Goal: Find specific page/section: Find specific page/section

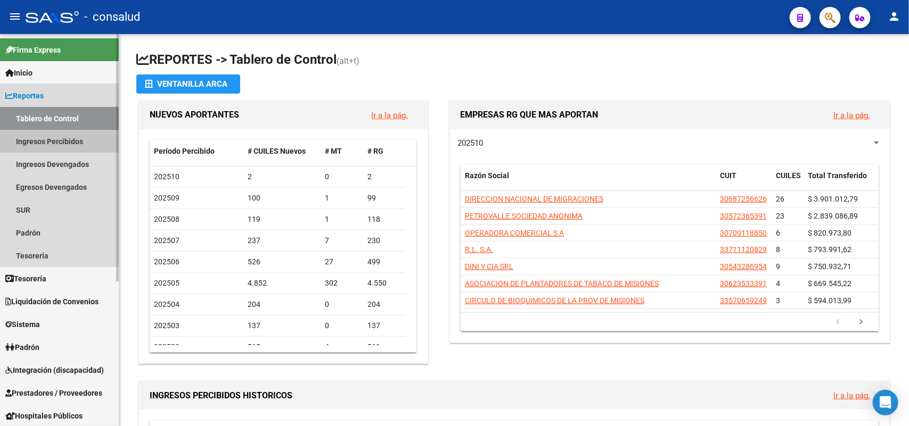
click at [77, 139] on link "Ingresos Percibidos" at bounding box center [59, 141] width 119 height 23
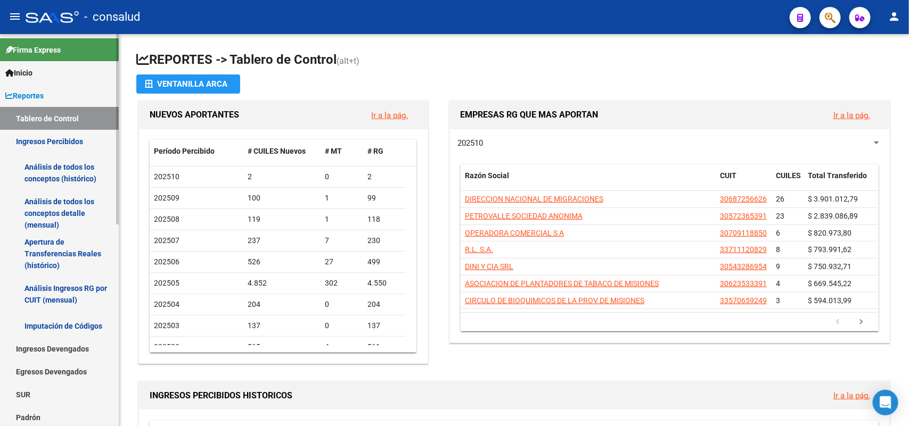
click at [49, 174] on link "Análisis de todos los conceptos (histórico)" at bounding box center [59, 173] width 119 height 40
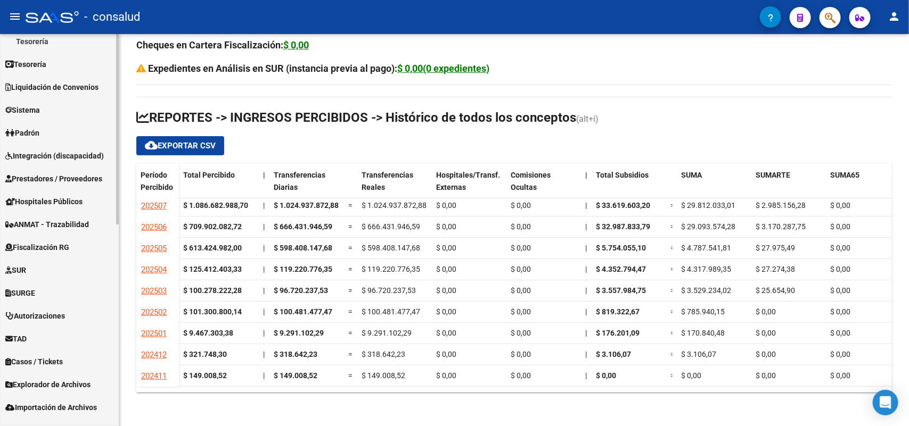
scroll to position [414, 0]
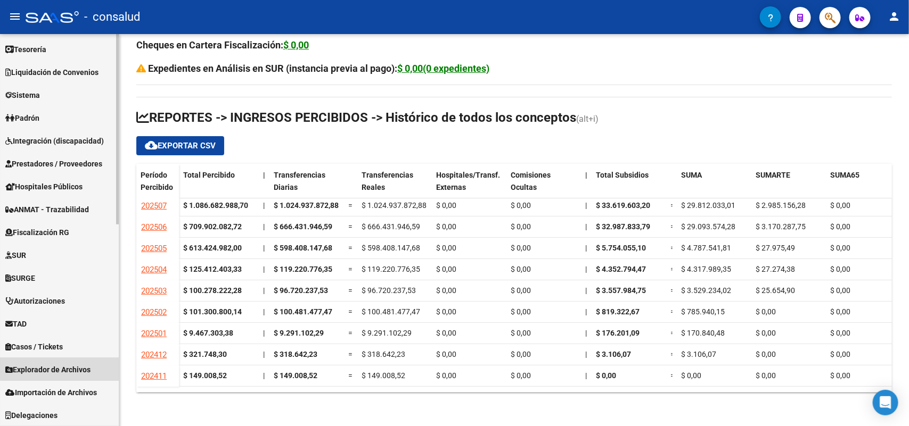
click at [71, 368] on span "Explorador de Archivos" at bounding box center [47, 370] width 85 height 12
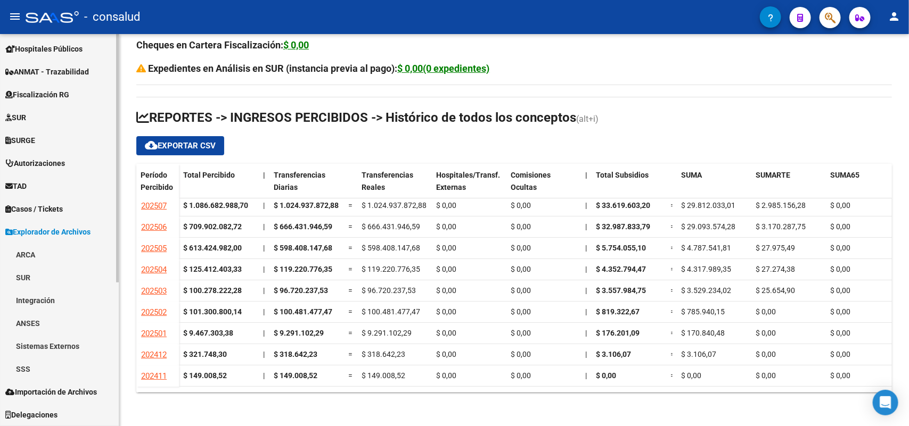
scroll to position [207, 0]
click at [47, 254] on link "ARCA" at bounding box center [59, 255] width 119 height 23
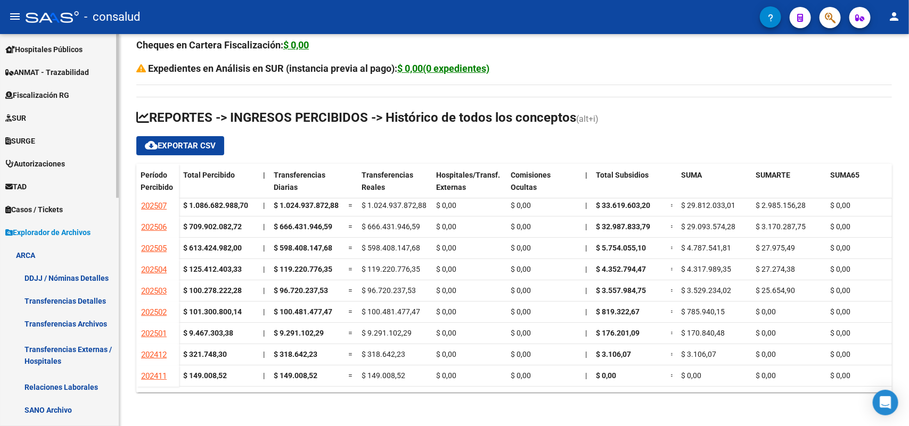
click at [67, 301] on link "Transferencias Detalles" at bounding box center [59, 301] width 119 height 23
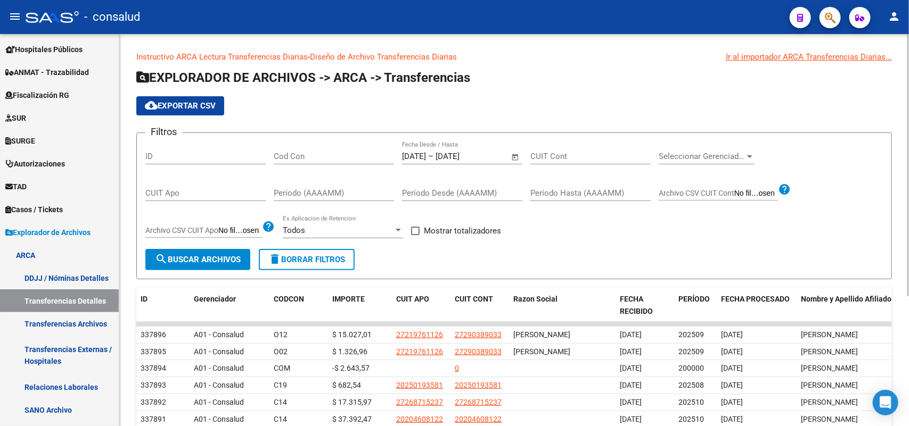
click at [192, 187] on div "CUIT Apo" at bounding box center [205, 189] width 120 height 23
click at [567, 158] on input "CUIT Cont" at bounding box center [590, 157] width 120 height 10
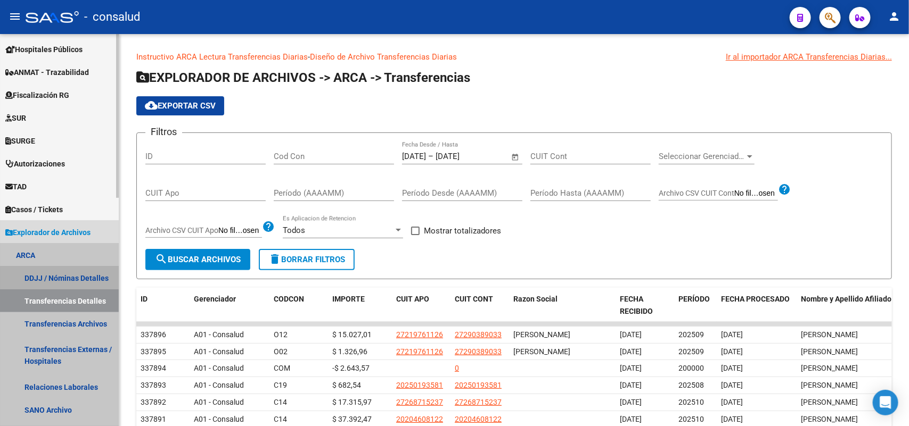
click at [84, 278] on link "DDJJ / Nóminas Detalles" at bounding box center [59, 278] width 119 height 23
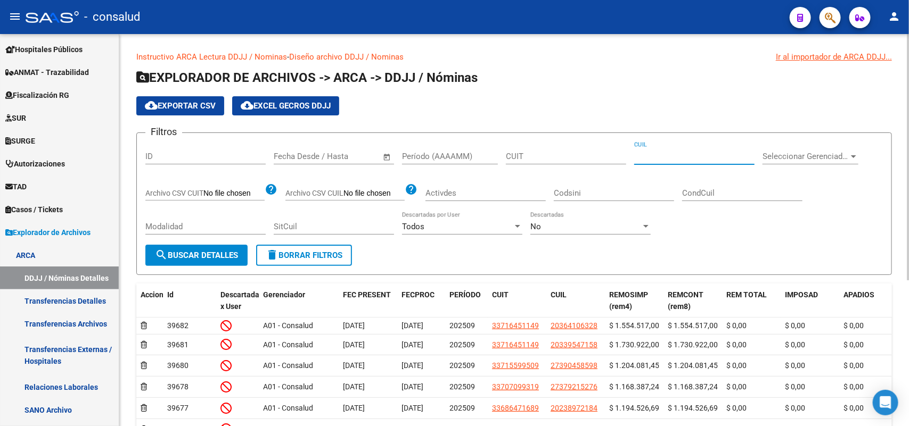
drag, startPoint x: 694, startPoint y: 152, endPoint x: 704, endPoint y: 145, distance: 12.3
click at [695, 152] on input "CUIL" at bounding box center [694, 157] width 120 height 10
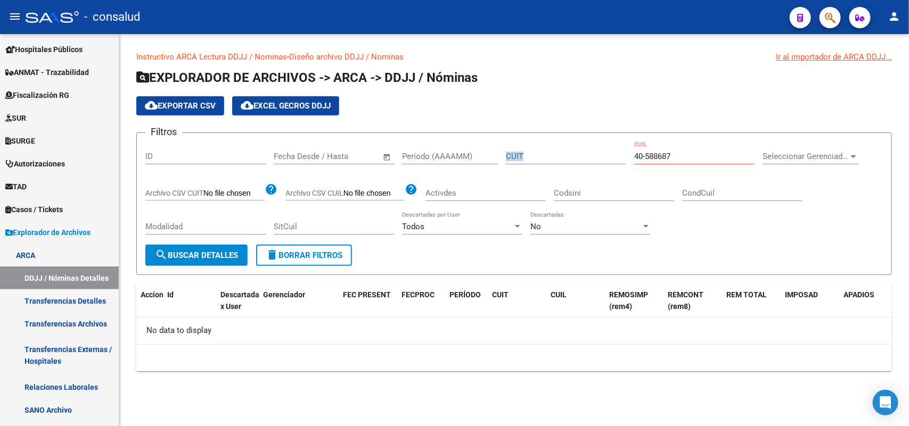
drag, startPoint x: 649, startPoint y: 155, endPoint x: 527, endPoint y: 152, distance: 122.5
click at [543, 152] on div "Filtros ID Fecha inicio – Fecha fin Fecha Desde / Hasta Período (AAAAMM) CUIT 4…" at bounding box center [513, 193] width 737 height 103
click at [720, 158] on input "40-588687" at bounding box center [694, 157] width 120 height 10
drag, startPoint x: 698, startPoint y: 158, endPoint x: 591, endPoint y: 143, distance: 108.0
click at [591, 143] on div "Filtros ID Fecha inicio – Fecha fin Fecha Desde / Hasta Período (AAAAMM) CUIT 4…" at bounding box center [513, 193] width 737 height 103
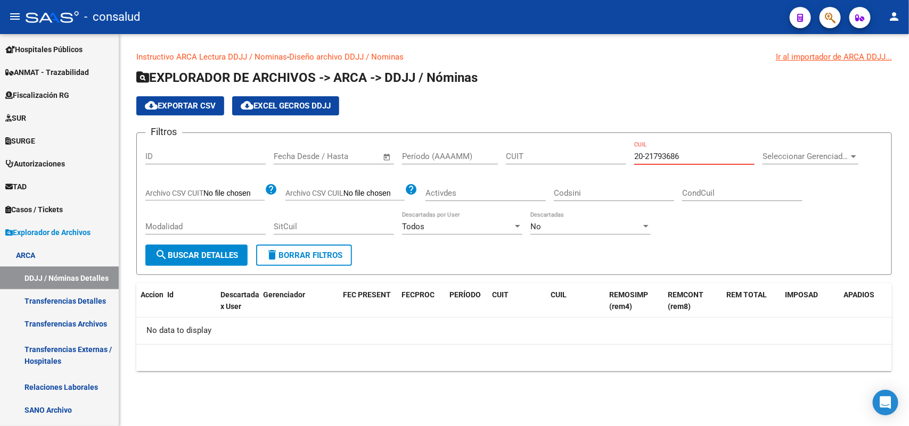
type input "20-21793686-2"
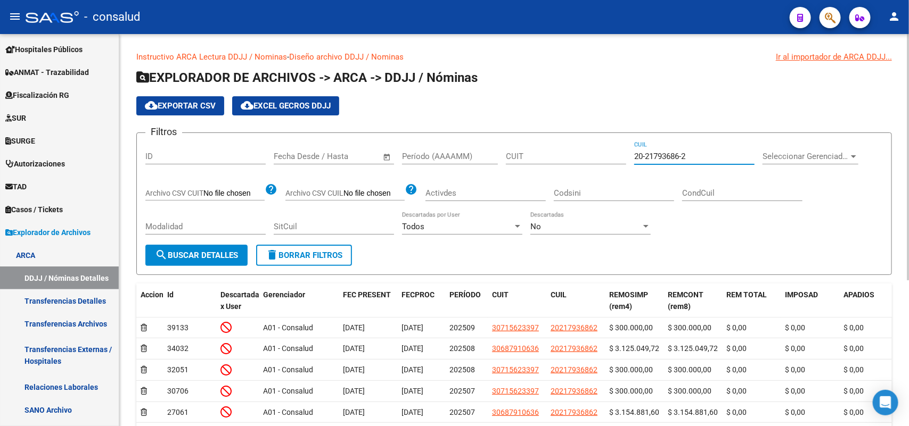
drag, startPoint x: 695, startPoint y: 152, endPoint x: 598, endPoint y: 159, distance: 97.1
click at [598, 159] on div "Filtros ID Fecha inicio – Fecha fin Fecha Desde / Hasta Período (AAAAMM) CUIT 2…" at bounding box center [513, 193] width 737 height 103
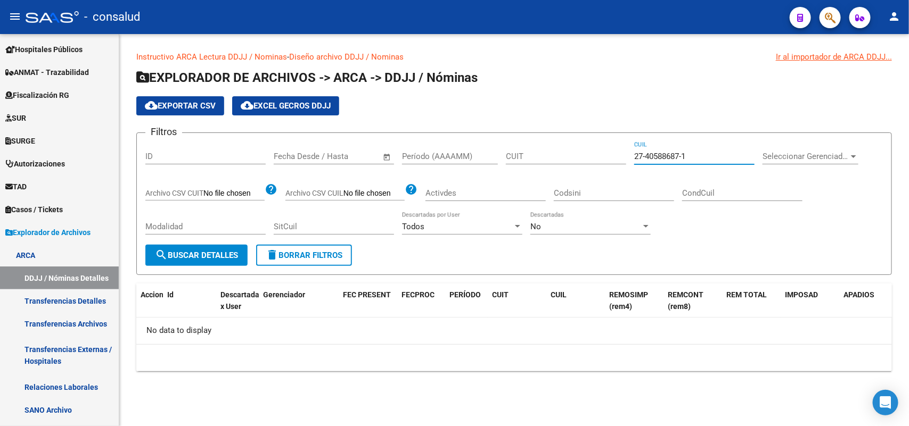
click at [687, 153] on input "27-40588687-1" at bounding box center [694, 157] width 120 height 10
drag, startPoint x: 703, startPoint y: 153, endPoint x: 605, endPoint y: 160, distance: 98.2
click at [605, 160] on div "Filtros ID Fecha inicio – Fecha fin Fecha Desde / Hasta Período (AAAAMM) CUIT 2…" at bounding box center [513, 193] width 737 height 103
type input "27-40588687-9"
click at [687, 150] on div "27-40588687-9 CUIL" at bounding box center [694, 153] width 120 height 23
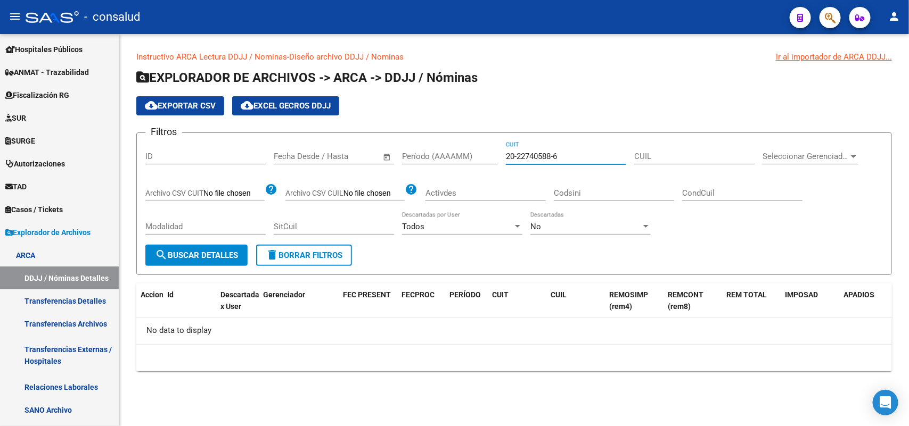
type input "20-21274058-8"
drag, startPoint x: 579, startPoint y: 154, endPoint x: 413, endPoint y: 158, distance: 166.1
click at [416, 158] on div "Filtros ID Fecha inicio – Fecha fin Fecha Desde / Hasta Período (AAAAMM) 20-212…" at bounding box center [513, 193] width 737 height 103
click at [679, 149] on div "CUIL" at bounding box center [694, 153] width 120 height 23
drag, startPoint x: 686, startPoint y: 158, endPoint x: 594, endPoint y: 150, distance: 91.9
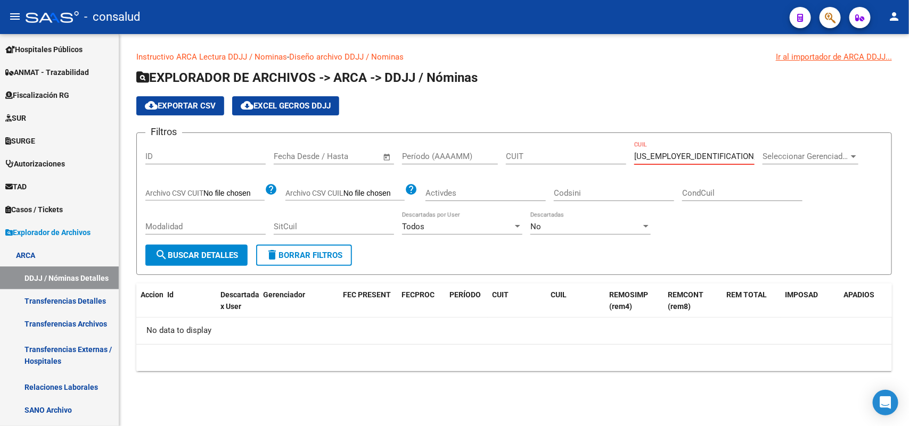
click at [594, 150] on div "Filtros ID Fecha inicio – Fecha fin Fecha Desde / Hasta Período (AAAAMM) CUIT […" at bounding box center [513, 193] width 737 height 103
paste input "4-40588687-8"
type input "24-40588687-8"
drag, startPoint x: 710, startPoint y: 154, endPoint x: 558, endPoint y: 162, distance: 151.9
click at [558, 162] on div "Filtros ID Fecha inicio – Fecha fin Fecha Desde / Hasta Período (AAAAMM) CUIT 2…" at bounding box center [513, 193] width 737 height 103
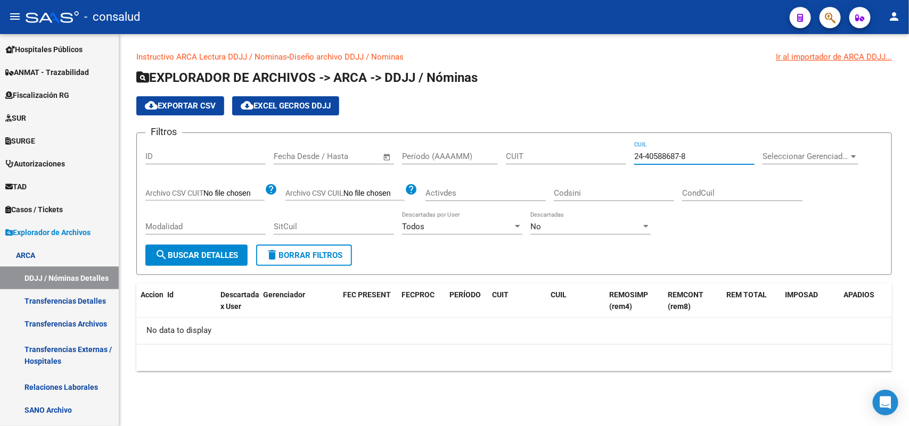
drag, startPoint x: 722, startPoint y: 152, endPoint x: 603, endPoint y: 161, distance: 119.6
click at [603, 161] on div "Filtros ID Fecha inicio – Fecha fin Fecha Desde / Hasta Período (AAAAMM) CUIT 2…" at bounding box center [513, 193] width 737 height 103
paste input "20-43419216-2"
type input "20-43419216-2"
drag, startPoint x: 675, startPoint y: 156, endPoint x: 615, endPoint y: 164, distance: 60.1
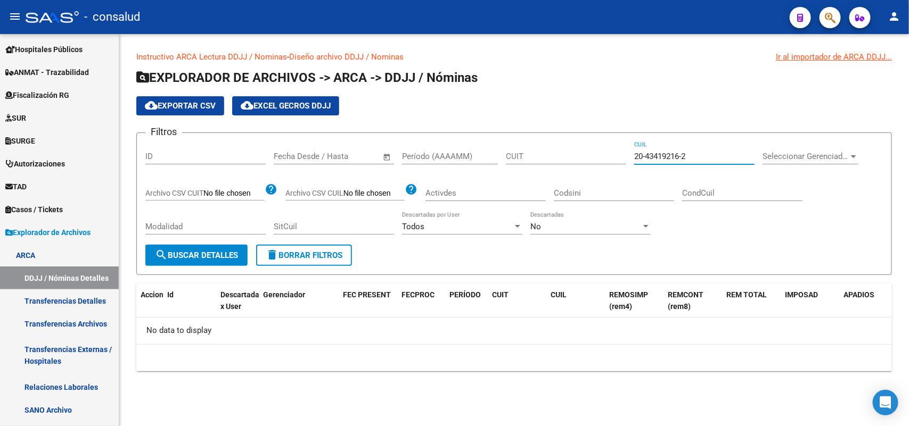
click at [616, 164] on div "Filtros ID Fecha inicio – Fecha fin Fecha Desde / Hasta Período (AAAAMM) CUIT 2…" at bounding box center [513, 193] width 737 height 103
click at [673, 157] on input "CUIL" at bounding box center [694, 157] width 120 height 10
paste input "20-39045336-2"
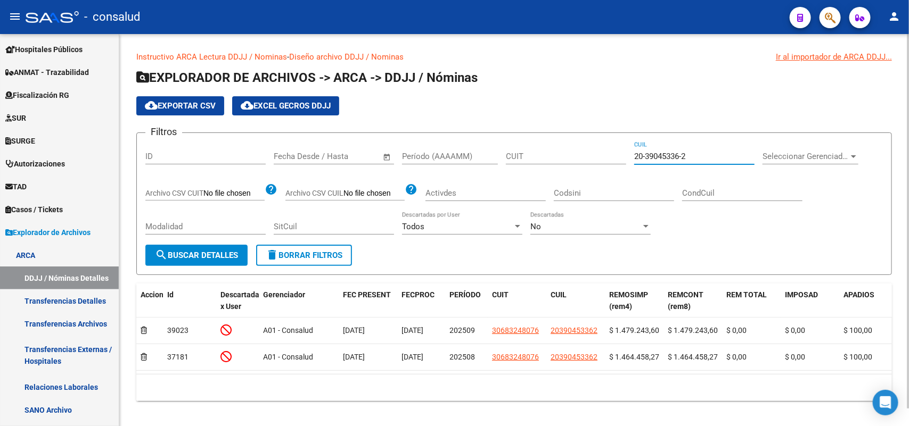
type input "20-39045336-2"
drag, startPoint x: 708, startPoint y: 156, endPoint x: 459, endPoint y: 149, distance: 249.2
click at [459, 149] on div "Filtros ID Fecha inicio – Fecha fin Fecha Desde / Hasta Período (AAAAMM) CUIT 2…" at bounding box center [513, 193] width 737 height 103
paste input "20-39527342-7"
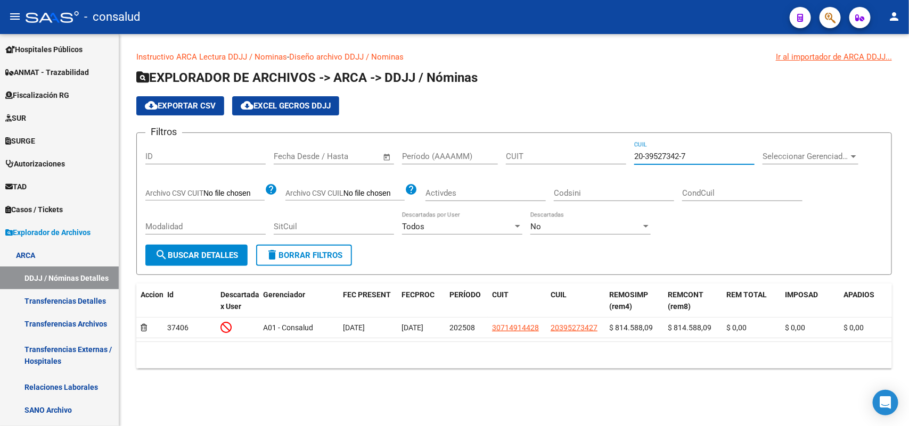
type input "20-39527342-7"
drag, startPoint x: 696, startPoint y: 156, endPoint x: 586, endPoint y: 169, distance: 111.4
click at [609, 163] on div "Filtros ID Fecha inicio – Fecha fin Fecha Desde / Hasta Período (AAAAMM) CUIT 2…" at bounding box center [513, 193] width 737 height 103
paste input "27-41832639-0"
drag, startPoint x: 701, startPoint y: 147, endPoint x: 482, endPoint y: 126, distance: 219.8
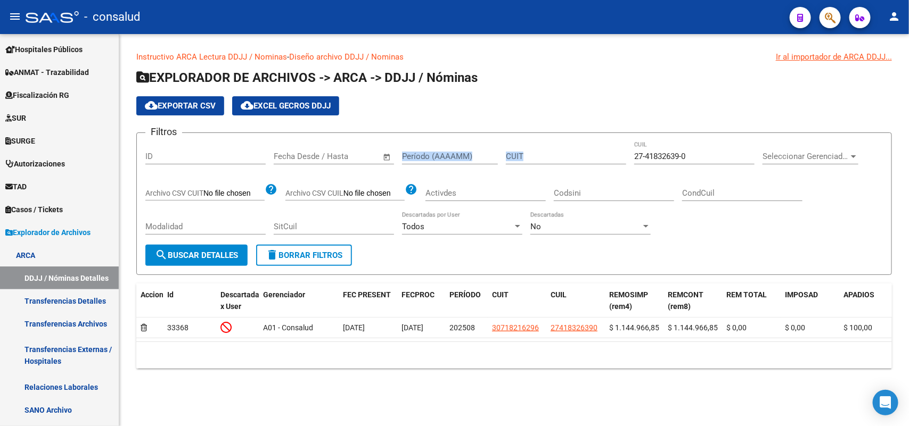
click at [482, 126] on app-list-header "EXPLORADOR DE ARCHIVOS -> ARCA -> DDJJ / Nóminas cloud_download Exportar CSV cl…" at bounding box center [513, 172] width 755 height 206
click at [688, 160] on input "27-41832639-0" at bounding box center [694, 157] width 120 height 10
drag, startPoint x: 690, startPoint y: 153, endPoint x: 566, endPoint y: 144, distance: 124.4
click at [566, 144] on div "Filtros ID Fecha inicio – Fecha fin Fecha Desde / Hasta Período (AAAAMM) CUIT 2…" at bounding box center [513, 193] width 737 height 103
type input "20-29196905-5"
